Goal: Navigation & Orientation: Find specific page/section

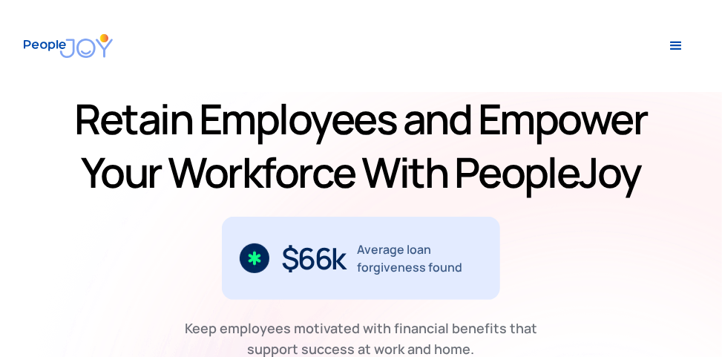
click at [676, 38] on div "menu" at bounding box center [676, 46] width 18 height 18
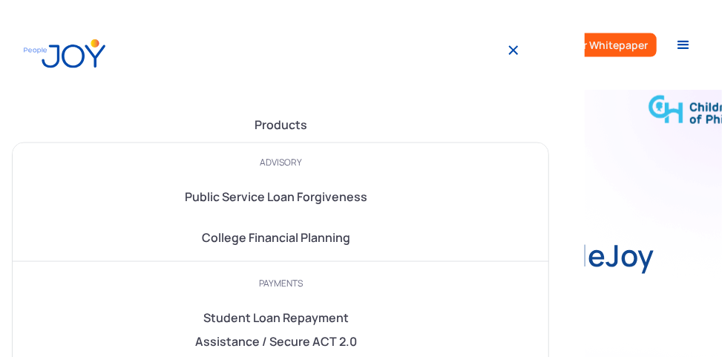
scroll to position [769, 0]
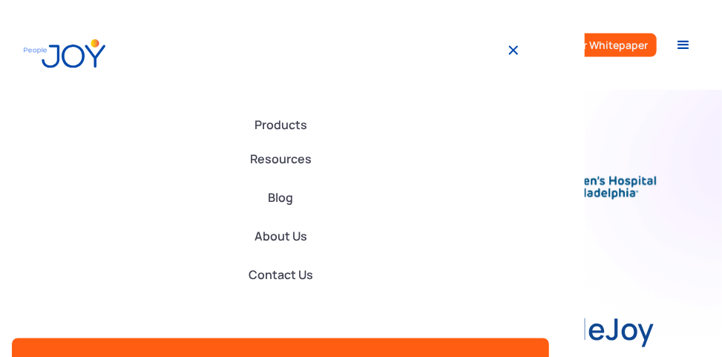
click at [677, 45] on div "menu" at bounding box center [683, 45] width 18 height 18
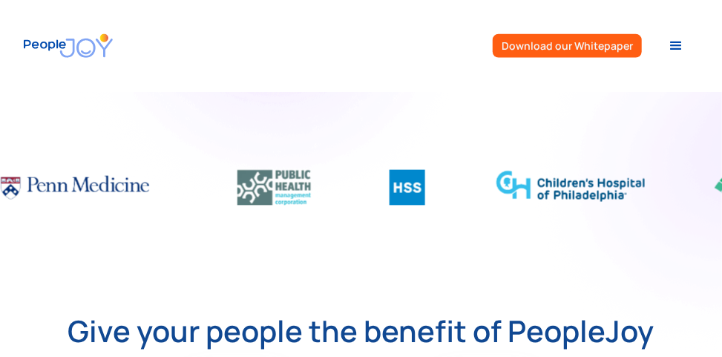
click at [677, 45] on div "menu" at bounding box center [676, 46] width 18 height 18
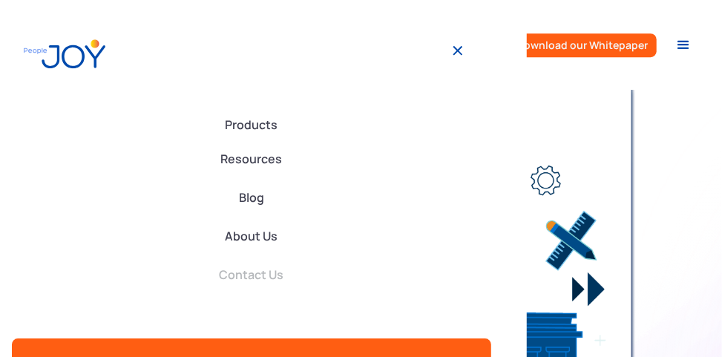
scroll to position [1652, 0]
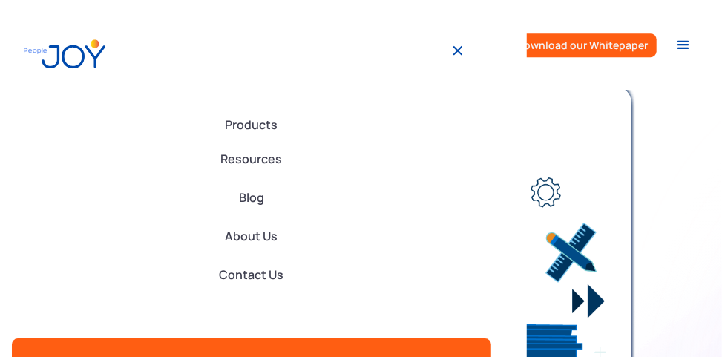
click at [460, 45] on img at bounding box center [458, 51] width 18 height 18
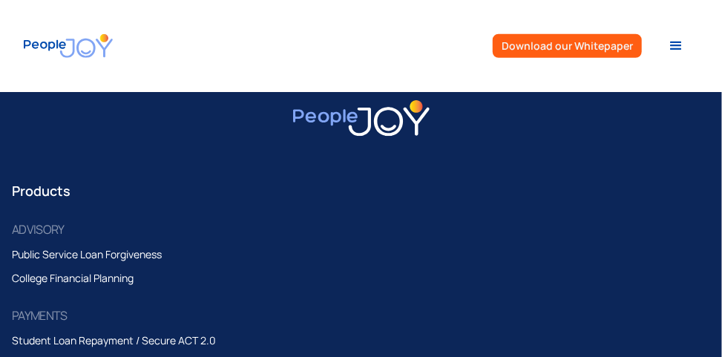
scroll to position [6853, 0]
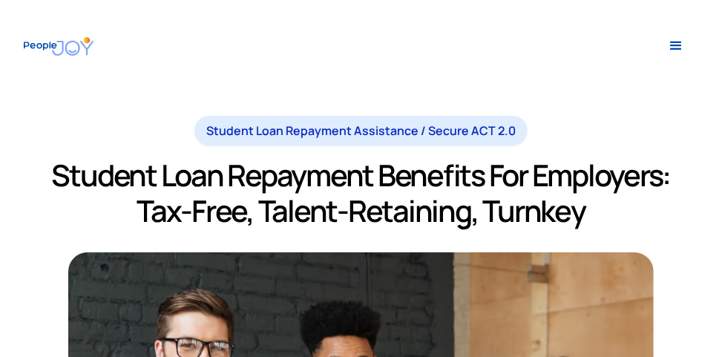
click at [678, 48] on div "menu" at bounding box center [676, 46] width 18 height 18
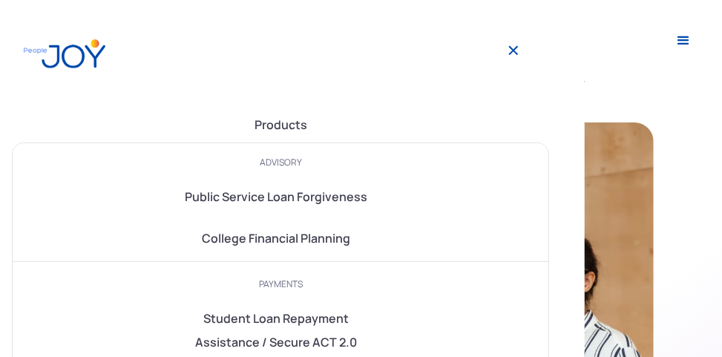
scroll to position [237, 0]
